Goal: Complete application form

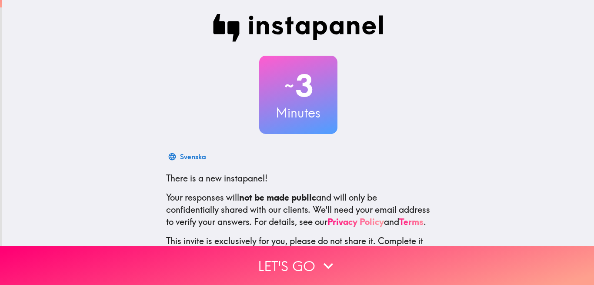
scroll to position [70, 0]
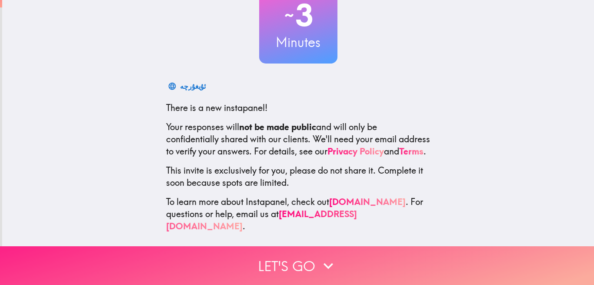
click at [319, 266] on icon "button" at bounding box center [328, 265] width 19 height 19
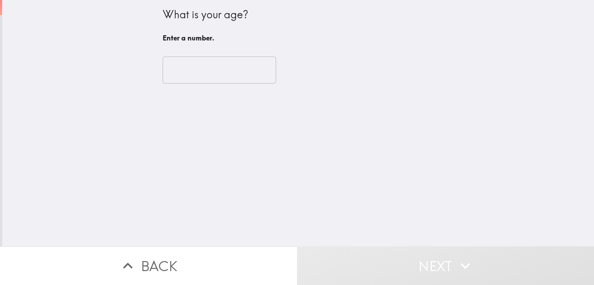
click at [263, 60] on input "number" at bounding box center [219, 69] width 113 height 27
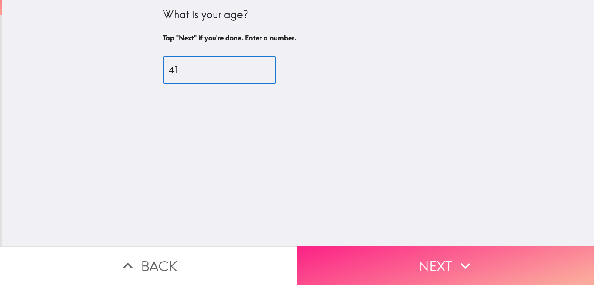
type input "41"
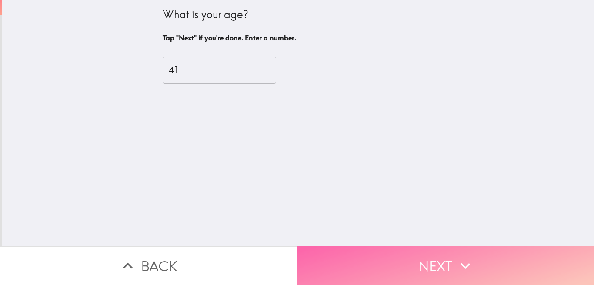
click at [405, 263] on button "Next" at bounding box center [445, 265] width 297 height 39
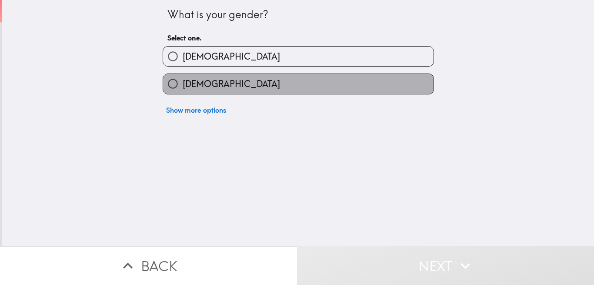
click at [266, 91] on label "[DEMOGRAPHIC_DATA]" at bounding box center [298, 84] width 270 height 20
click at [183, 91] on input "[DEMOGRAPHIC_DATA]" at bounding box center [173, 84] width 20 height 20
radio input "true"
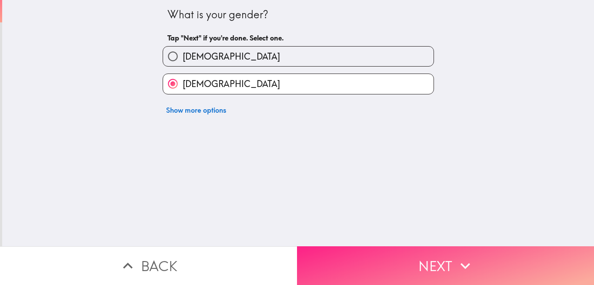
click at [416, 260] on button "Next" at bounding box center [445, 265] width 297 height 39
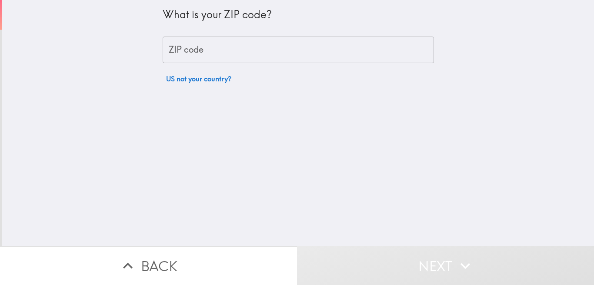
click at [269, 49] on input "ZIP code" at bounding box center [298, 50] width 271 height 27
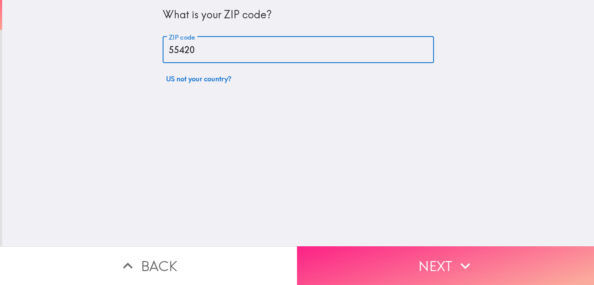
type input "55420"
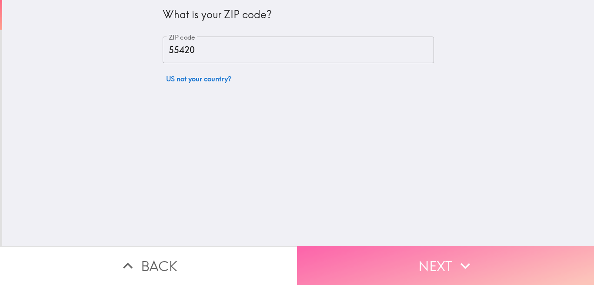
click at [466, 262] on icon "button" at bounding box center [464, 265] width 19 height 19
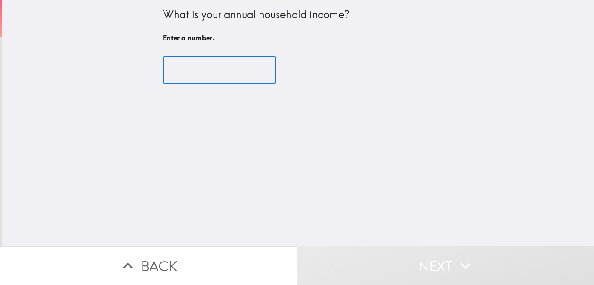
click at [244, 63] on input "number" at bounding box center [219, 69] width 113 height 27
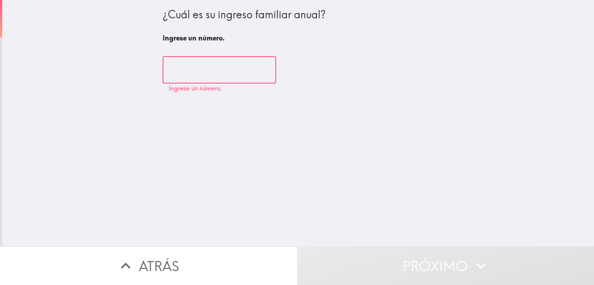
click at [192, 69] on input "number" at bounding box center [219, 69] width 113 height 27
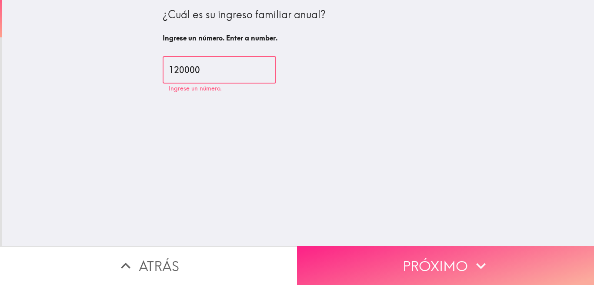
type input "120000"
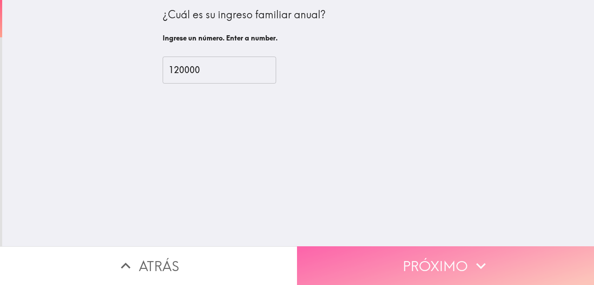
click at [418, 264] on font "Próximo" at bounding box center [434, 265] width 65 height 24
